Goal: Task Accomplishment & Management: Manage account settings

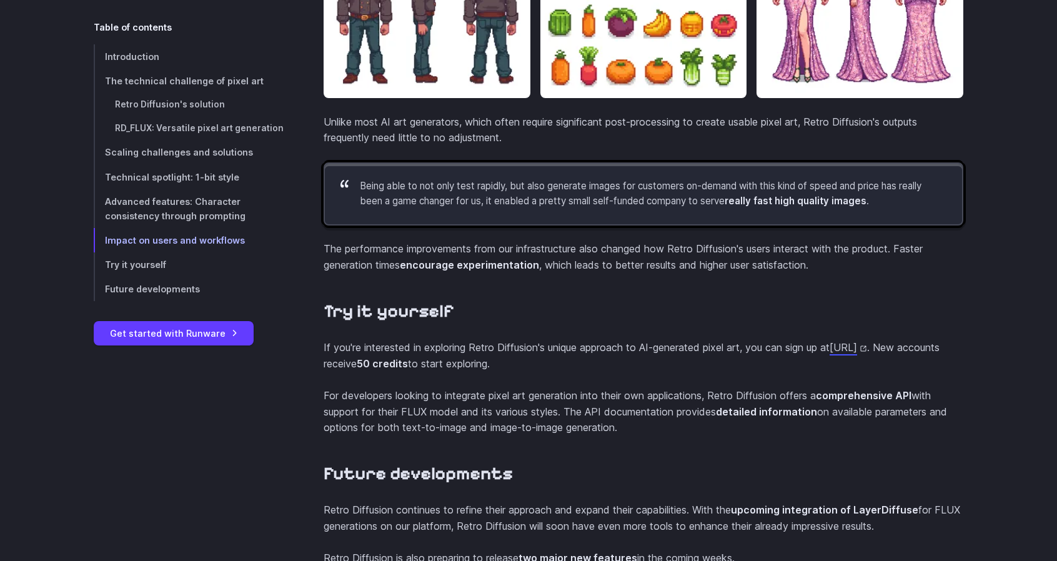
scroll to position [4623, 0]
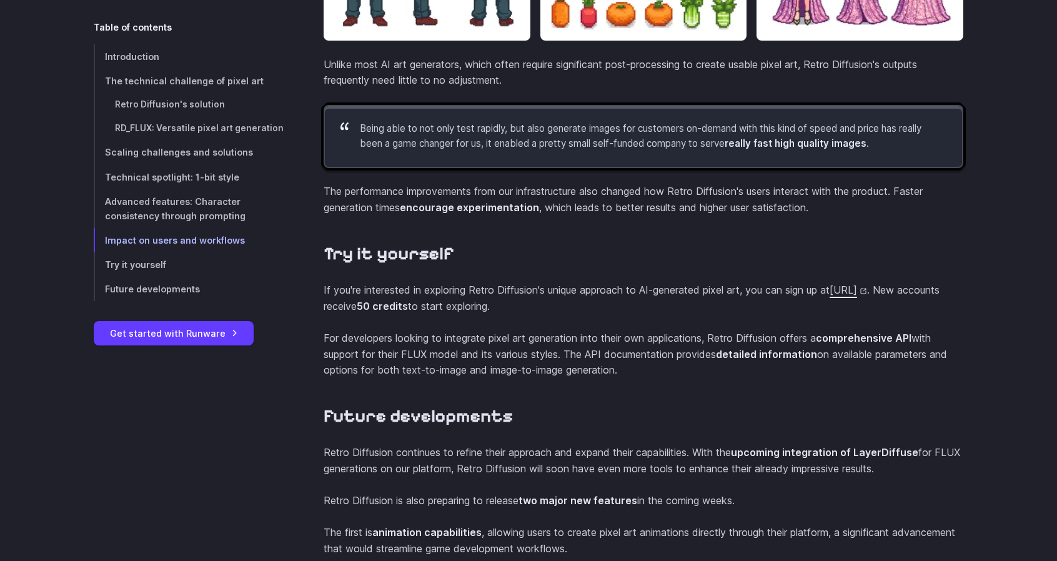
click at [830, 296] on link "[URL]" at bounding box center [848, 290] width 37 height 12
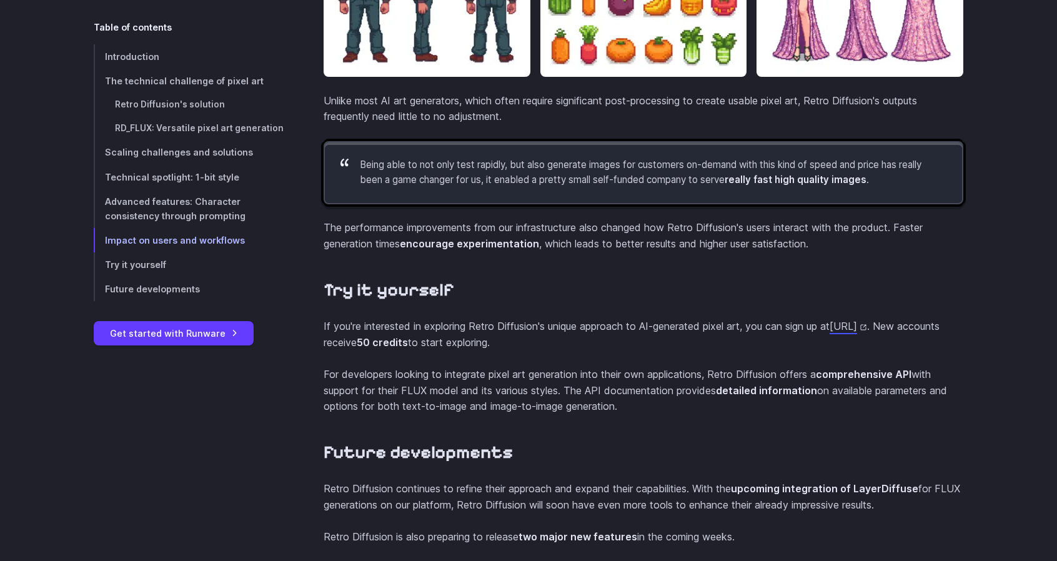
scroll to position [4373, 0]
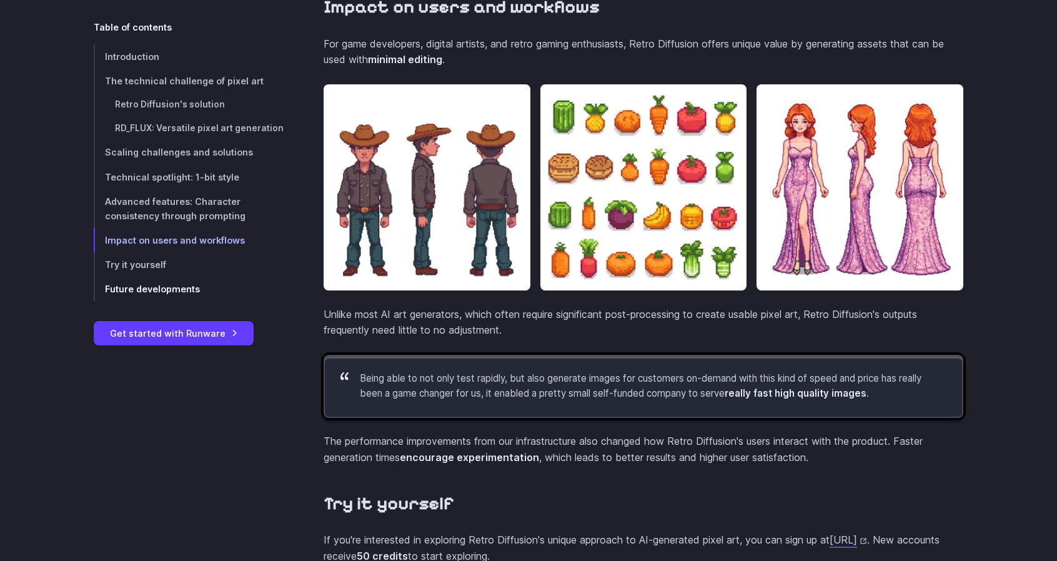
click at [167, 287] on span "Future developments" at bounding box center [152, 289] width 95 height 11
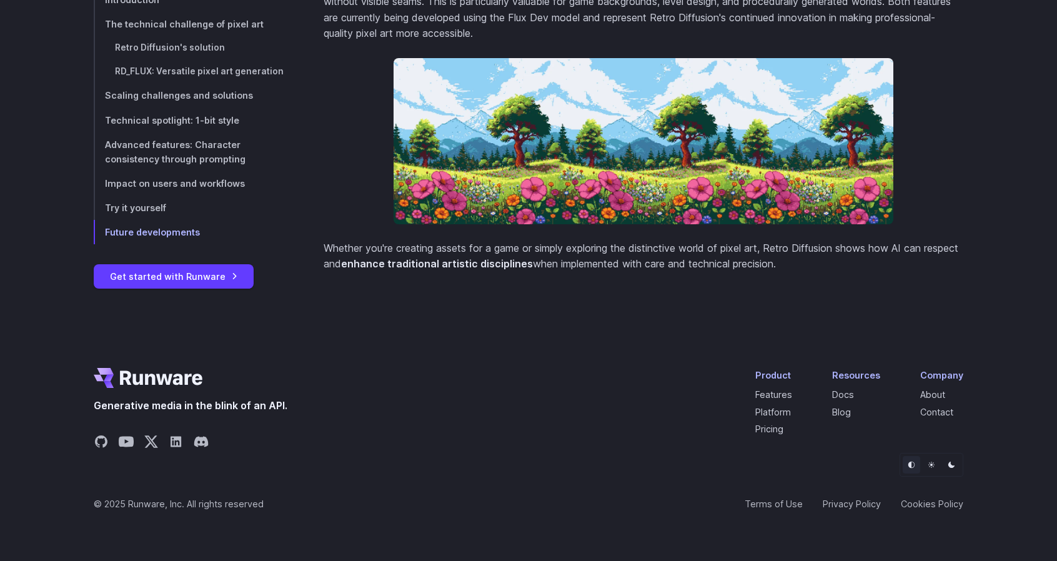
scroll to position [5418, 0]
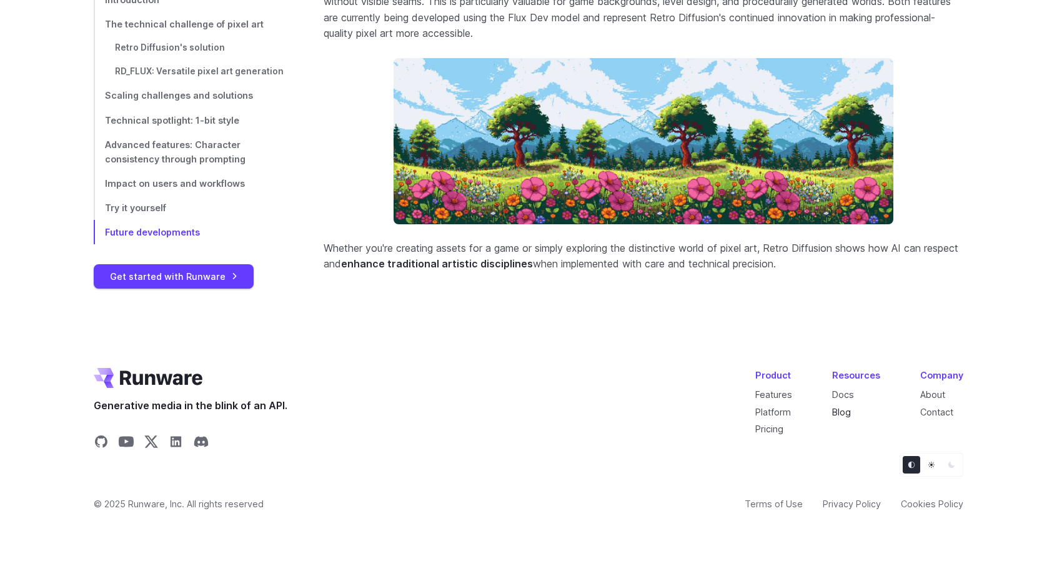
click at [846, 410] on link "Blog" at bounding box center [841, 412] width 19 height 11
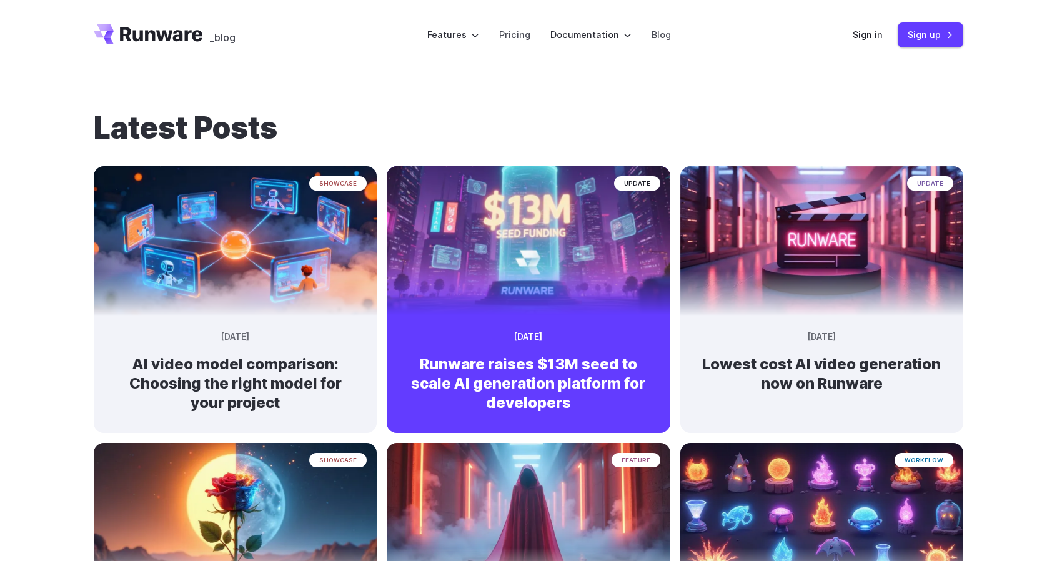
click at [522, 259] on img at bounding box center [528, 235] width 297 height 157
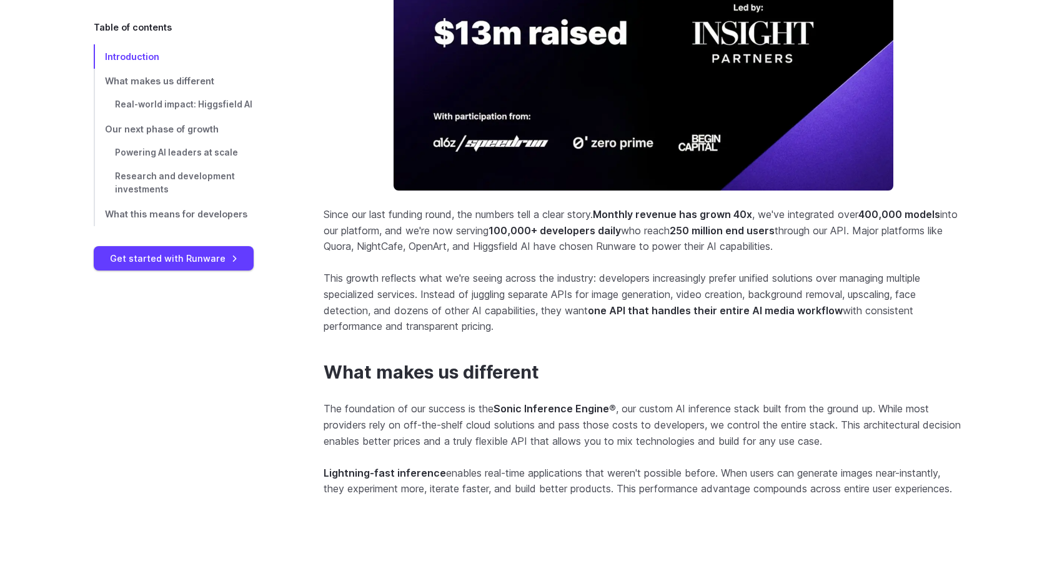
scroll to position [937, 0]
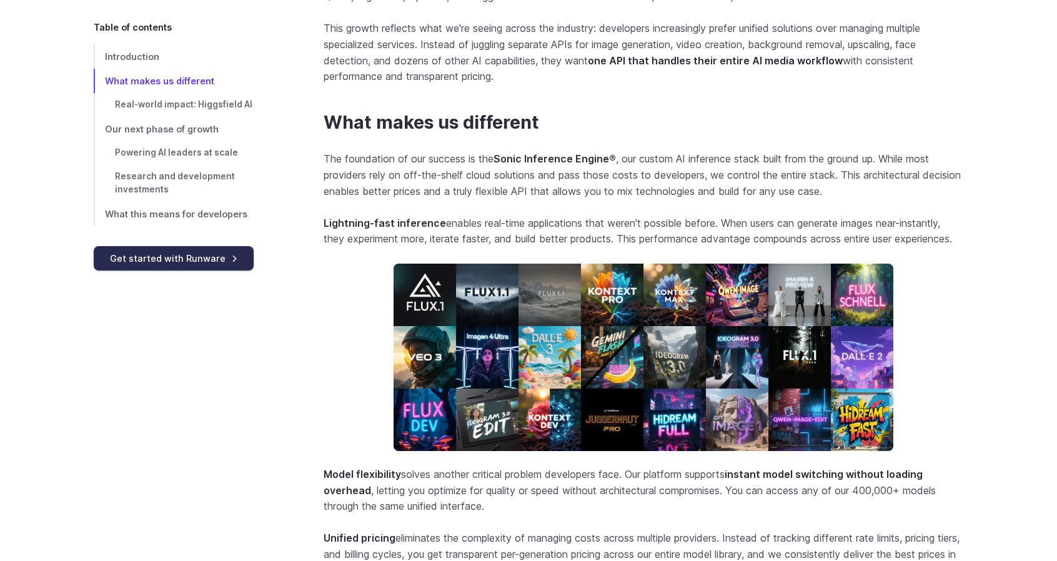
click at [174, 256] on link "Get started with Runware" at bounding box center [174, 258] width 160 height 24
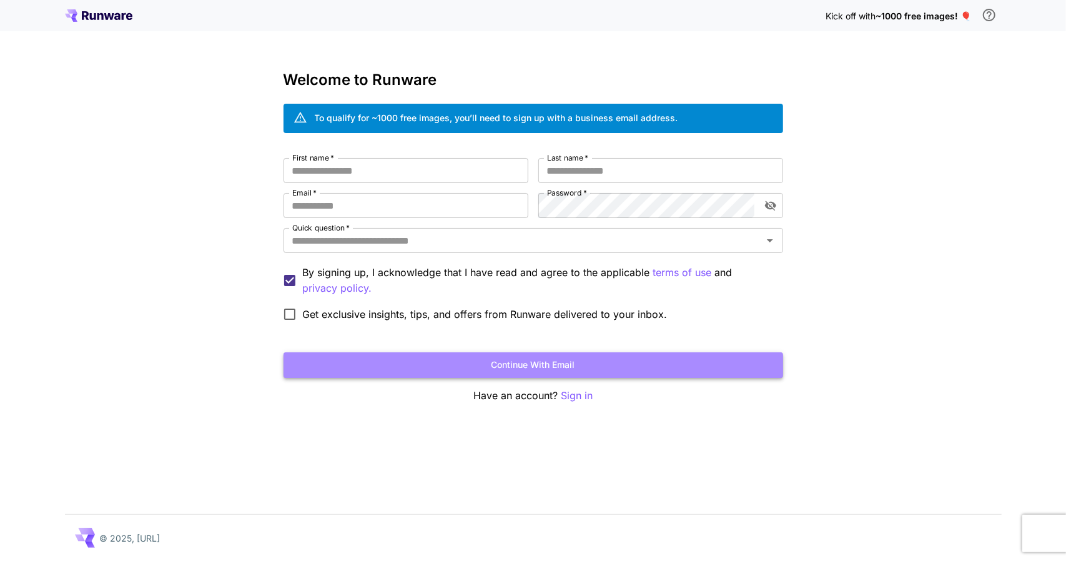
click at [570, 364] on button "Continue with email" at bounding box center [534, 365] width 500 height 26
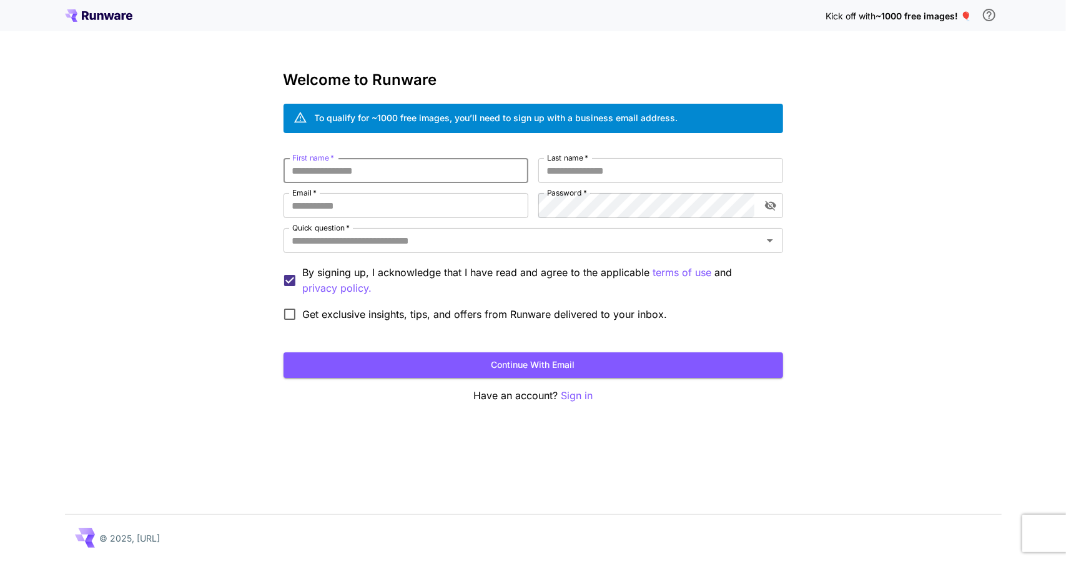
click at [102, 11] on icon at bounding box center [98, 15] width 67 height 12
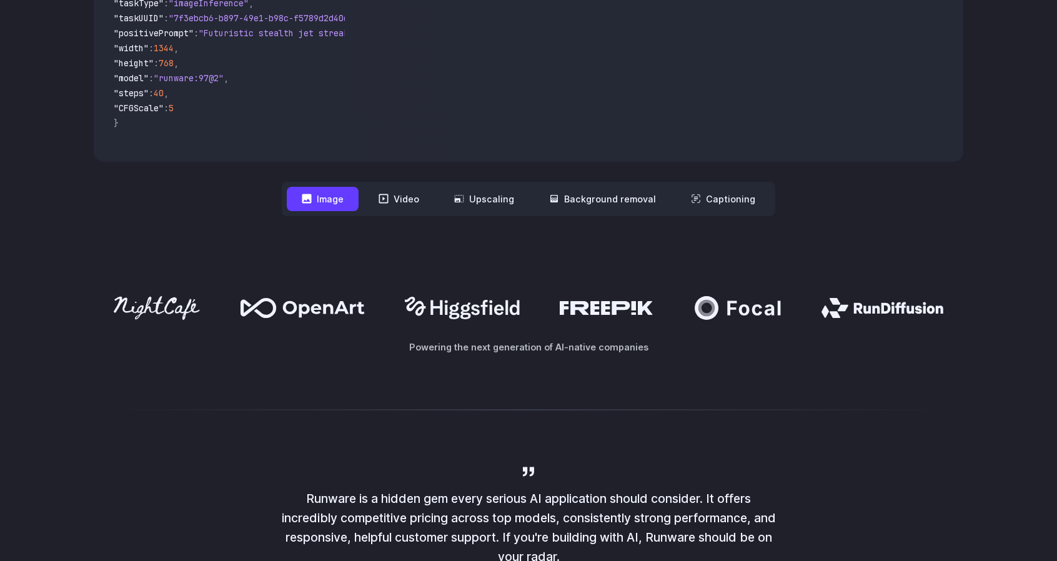
scroll to position [562, 0]
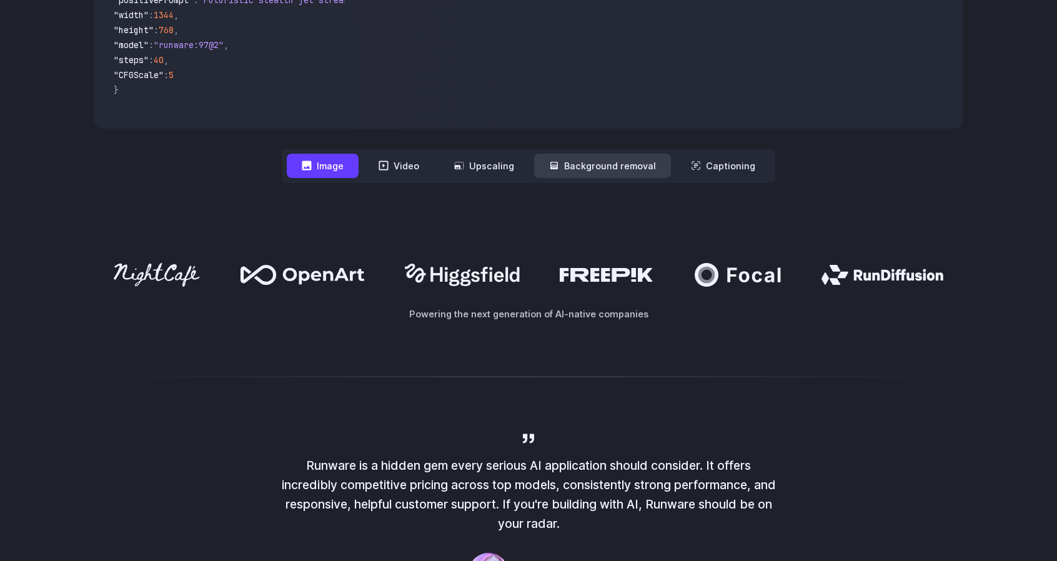
click at [641, 171] on button "Background removal" at bounding box center [602, 166] width 137 height 24
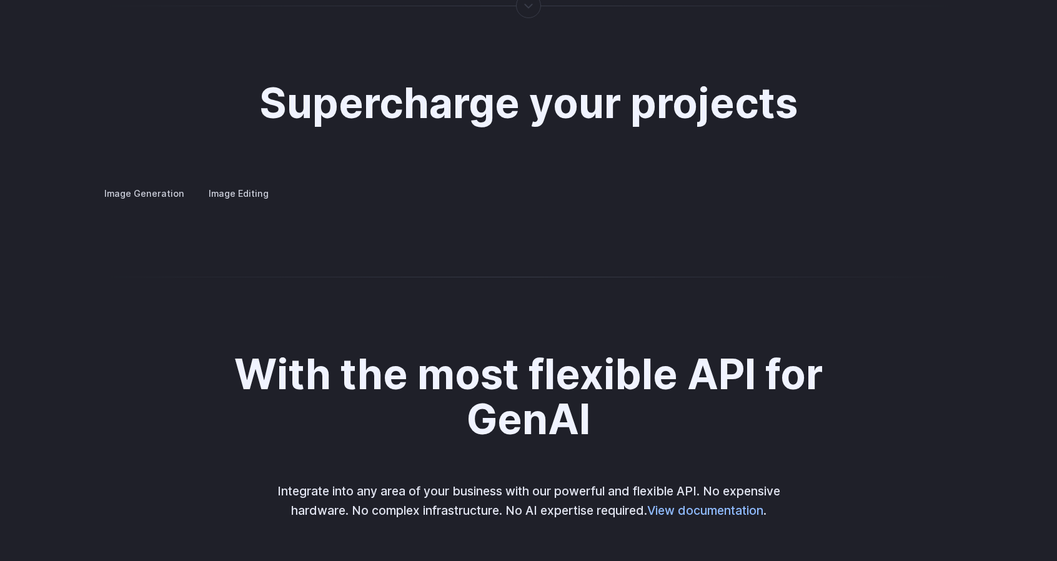
scroll to position [2374, 0]
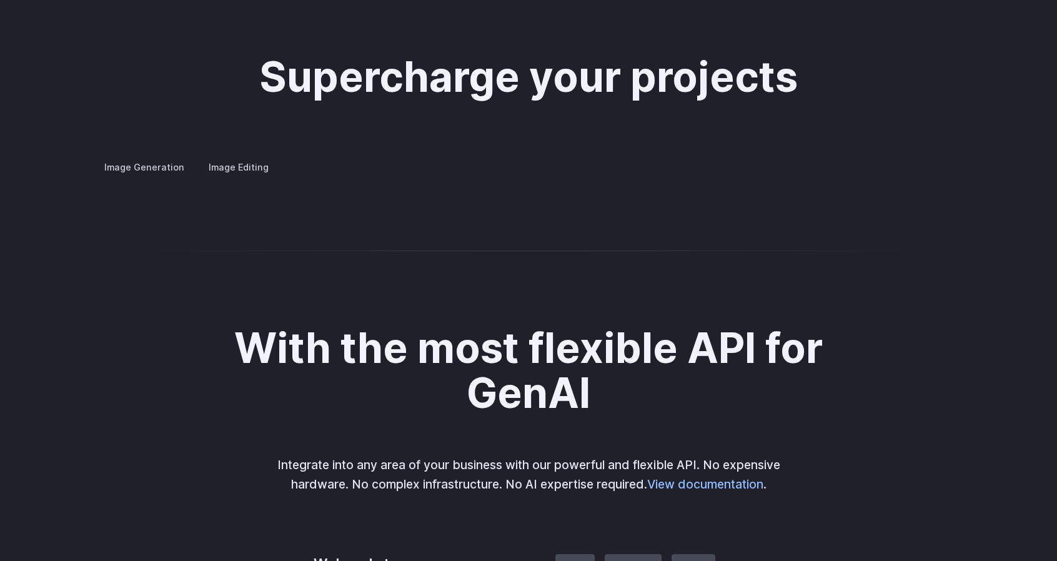
click at [238, 156] on label "Image Editing" at bounding box center [238, 167] width 81 height 22
click at [137, 157] on label "Image Generation" at bounding box center [144, 167] width 101 height 22
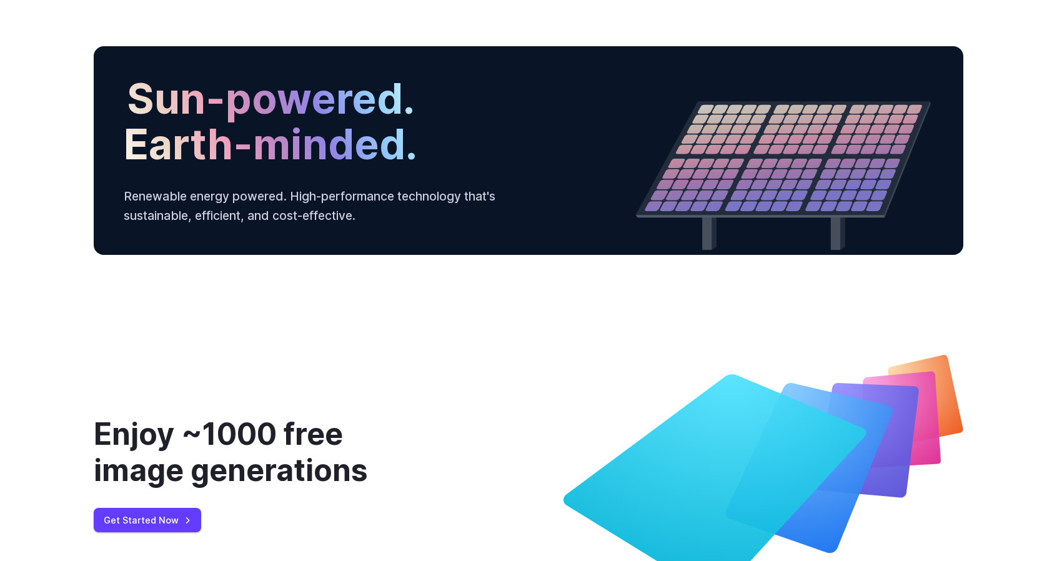
scroll to position [4281, 0]
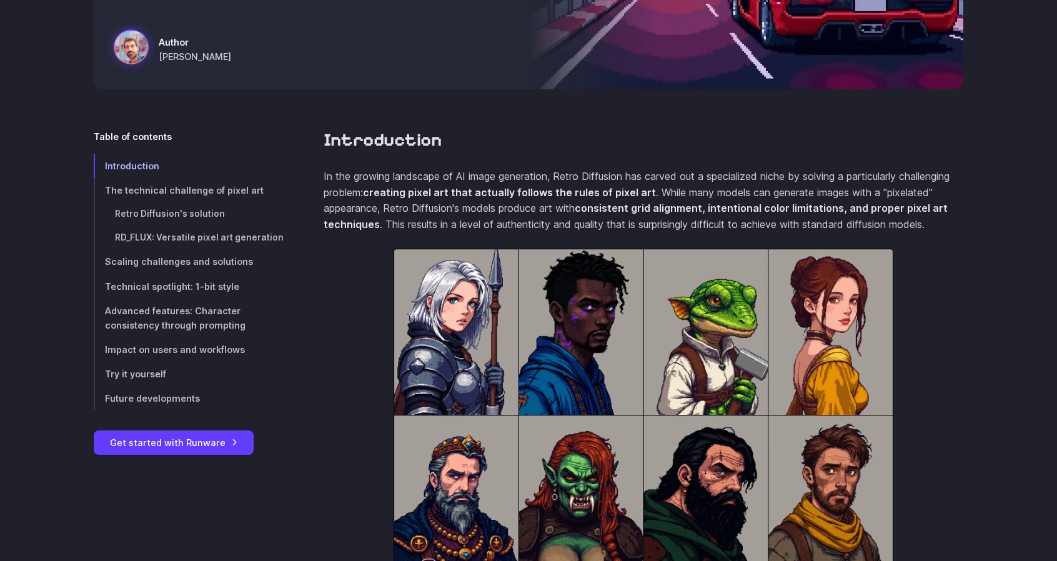
scroll to position [312, 0]
click at [209, 238] on span "RD_FLUX: Versatile pixel art generation" at bounding box center [199, 237] width 169 height 10
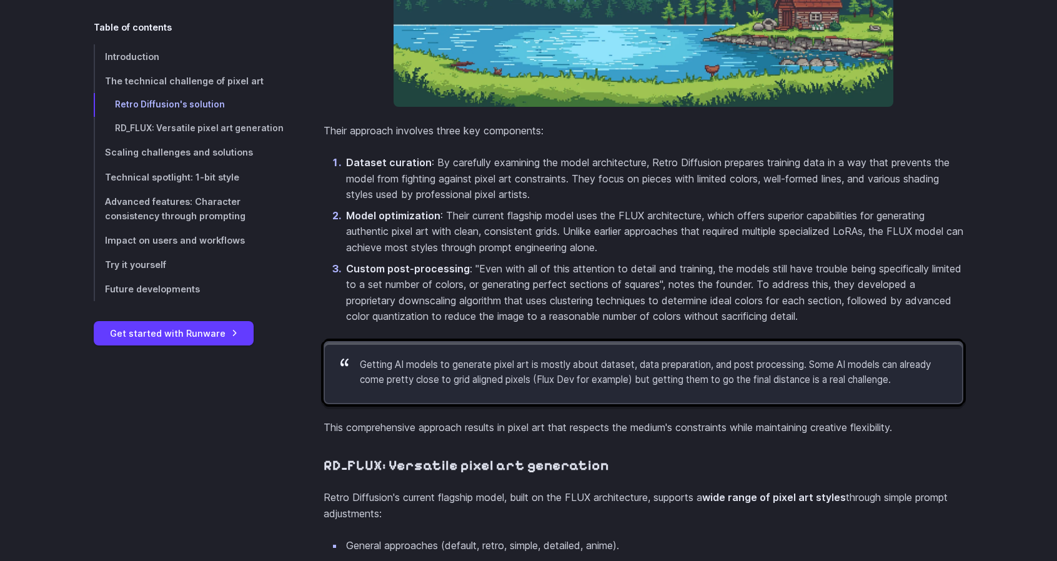
scroll to position [1920, 0]
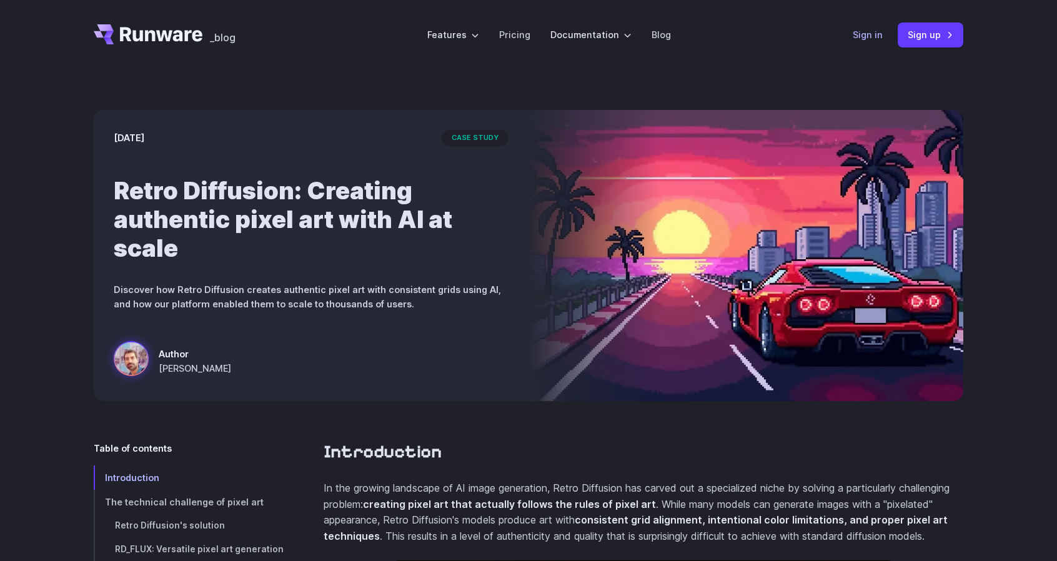
click at [877, 36] on link "Sign in" at bounding box center [868, 34] width 30 height 14
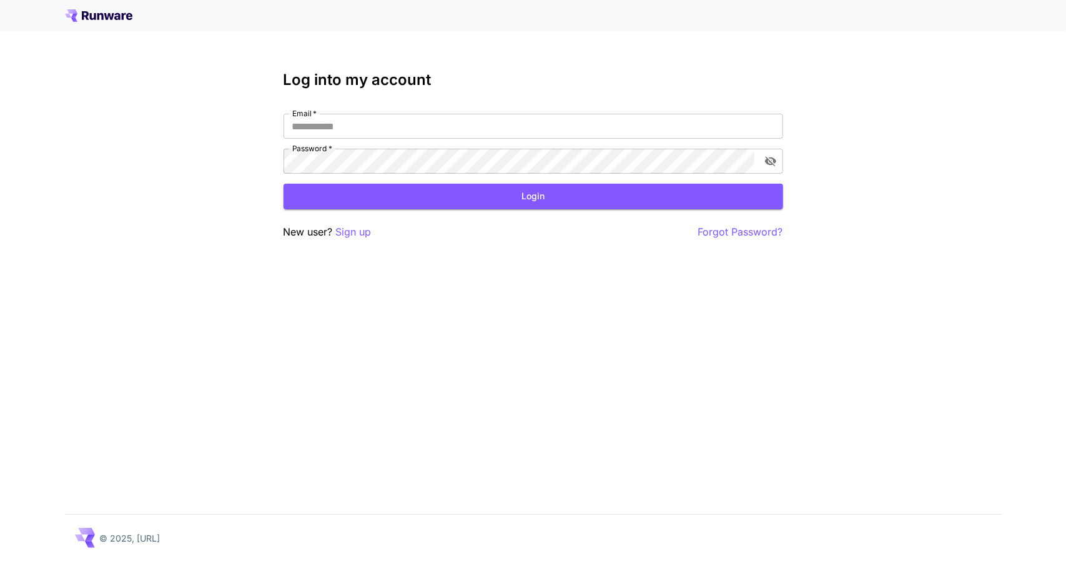
click at [100, 15] on icon at bounding box center [98, 15] width 67 height 12
